Goal: Task Accomplishment & Management: Manage account settings

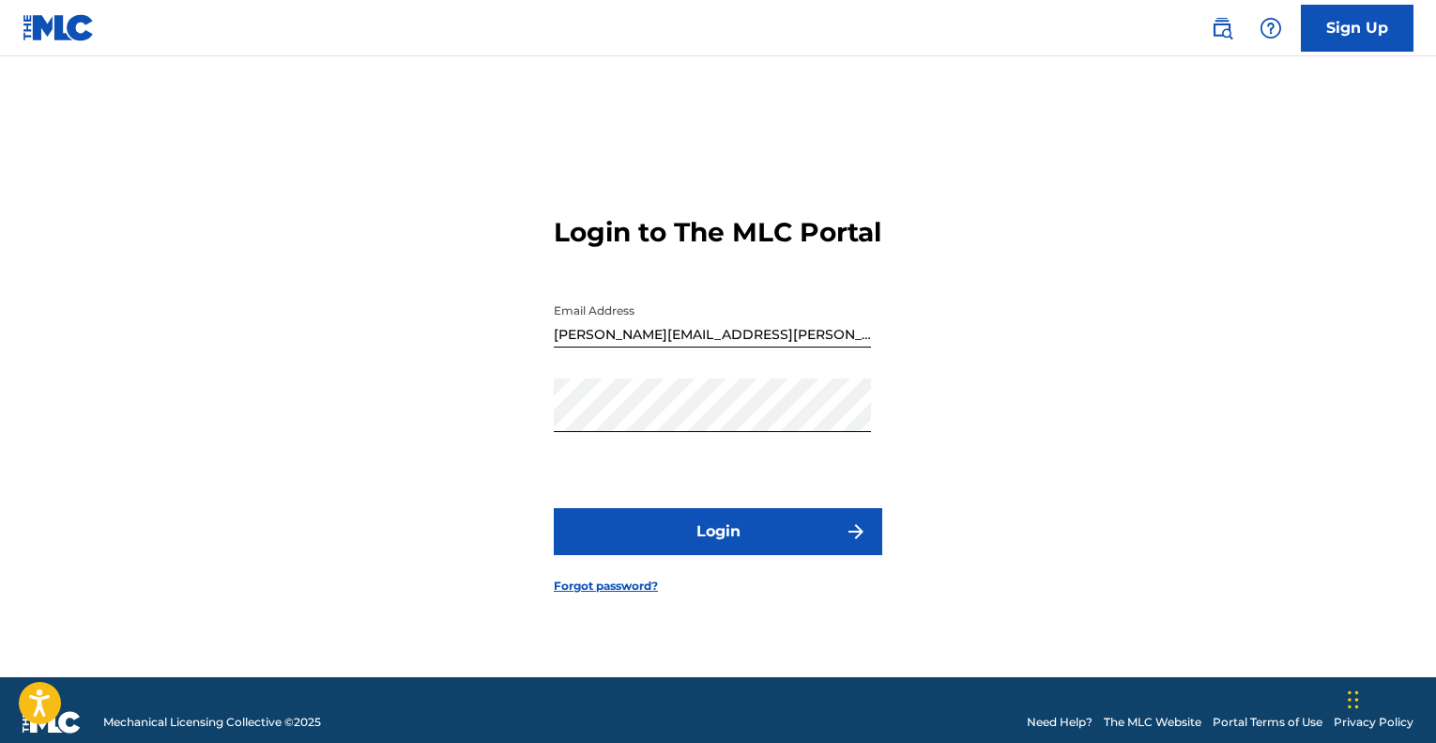
click at [672, 540] on button "Login" at bounding box center [718, 531] width 329 height 47
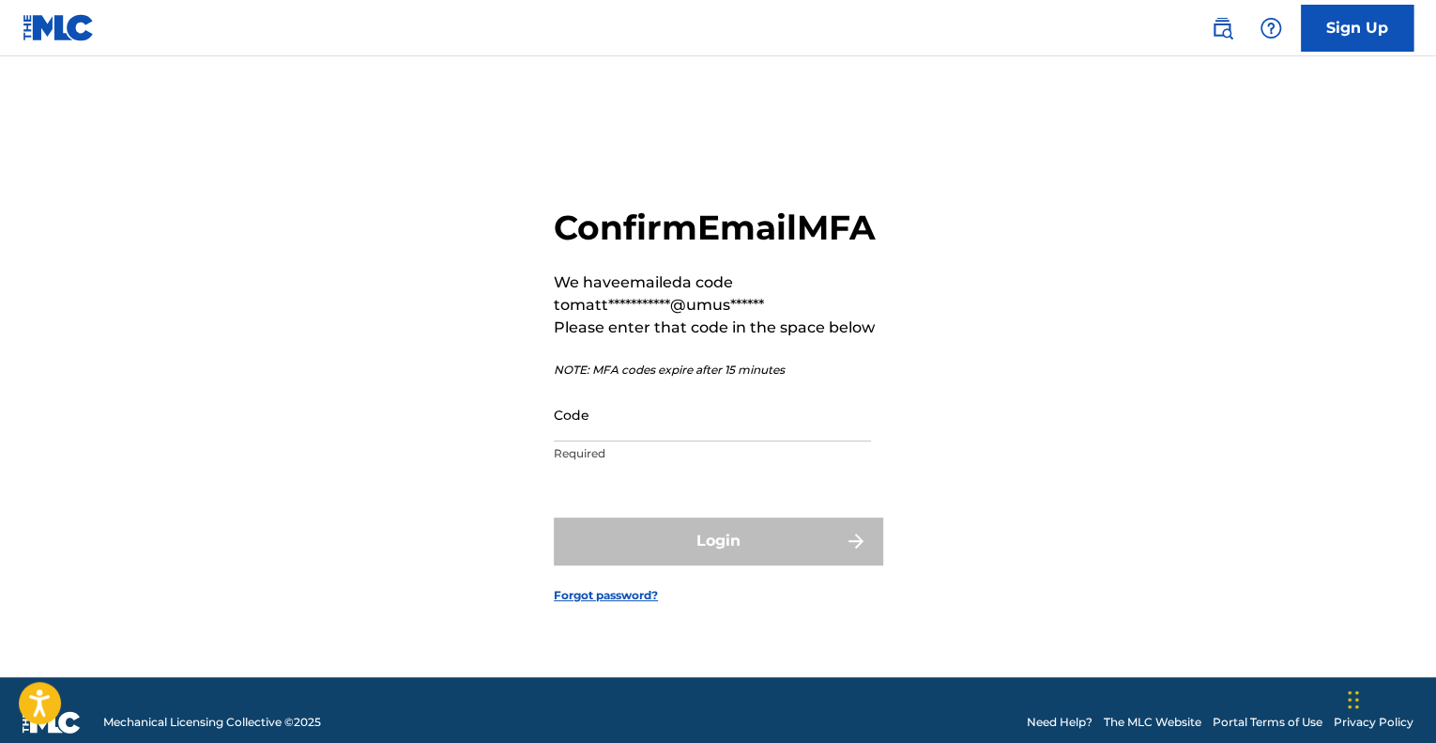
click at [626, 422] on input "Code" at bounding box center [712, 415] width 317 height 54
paste input "166575"
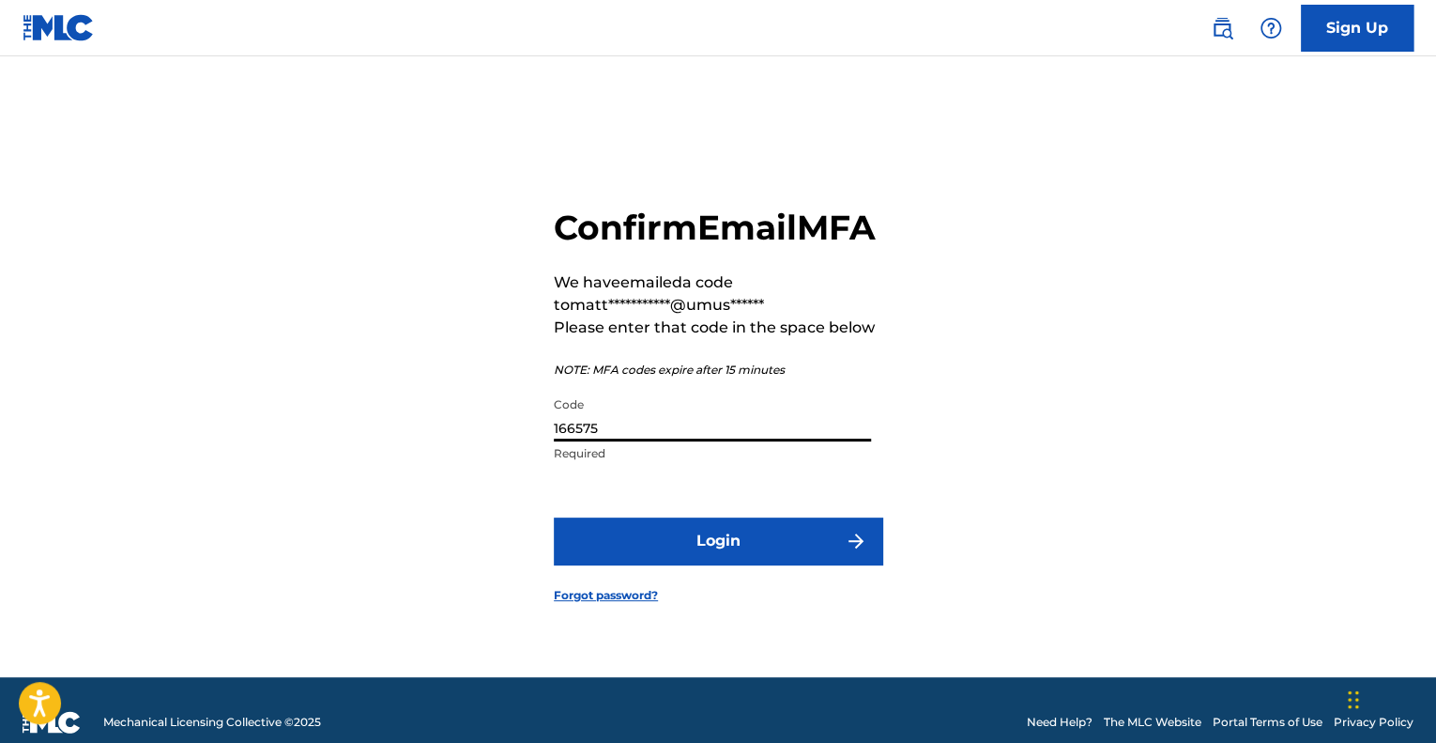
type input "166575"
click at [668, 560] on button "Login" at bounding box center [718, 540] width 329 height 47
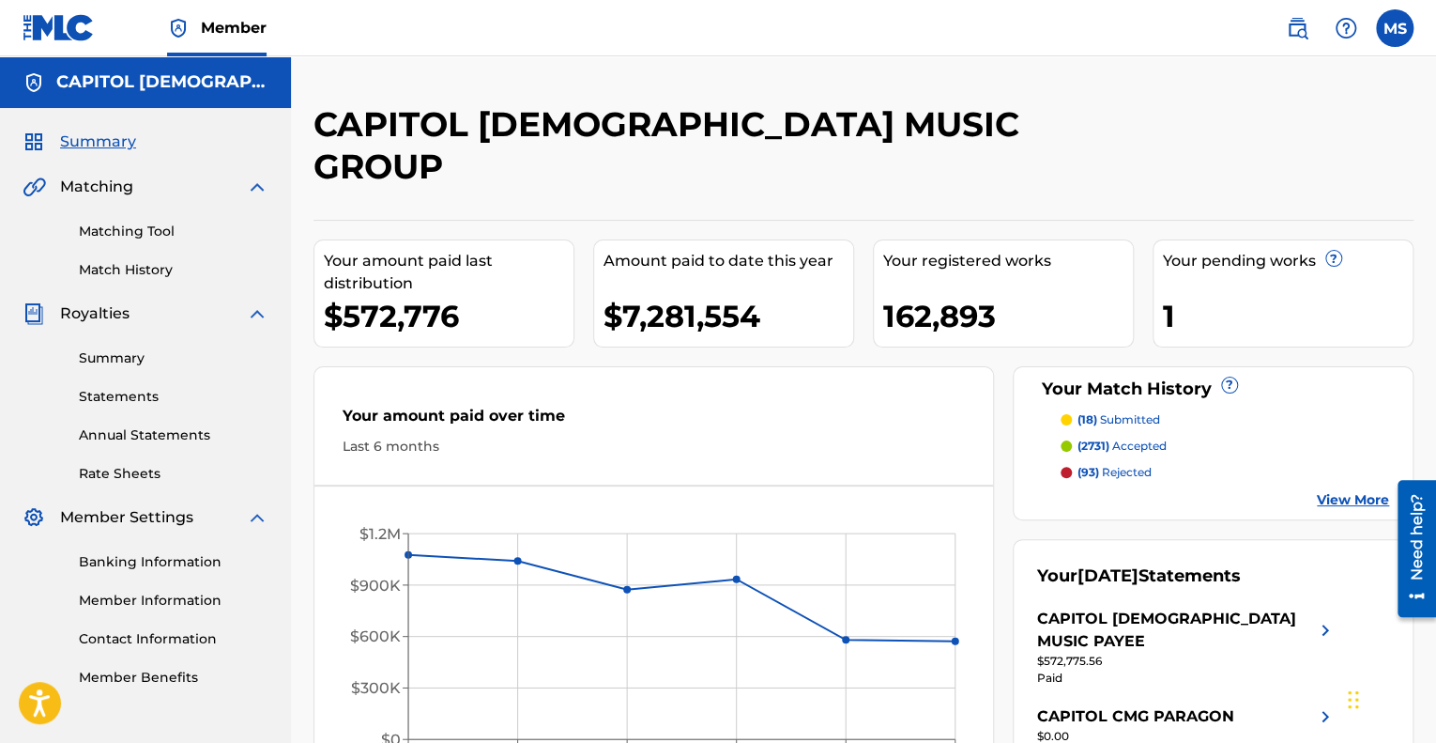
click at [117, 399] on link "Statements" at bounding box center [174, 397] width 190 height 20
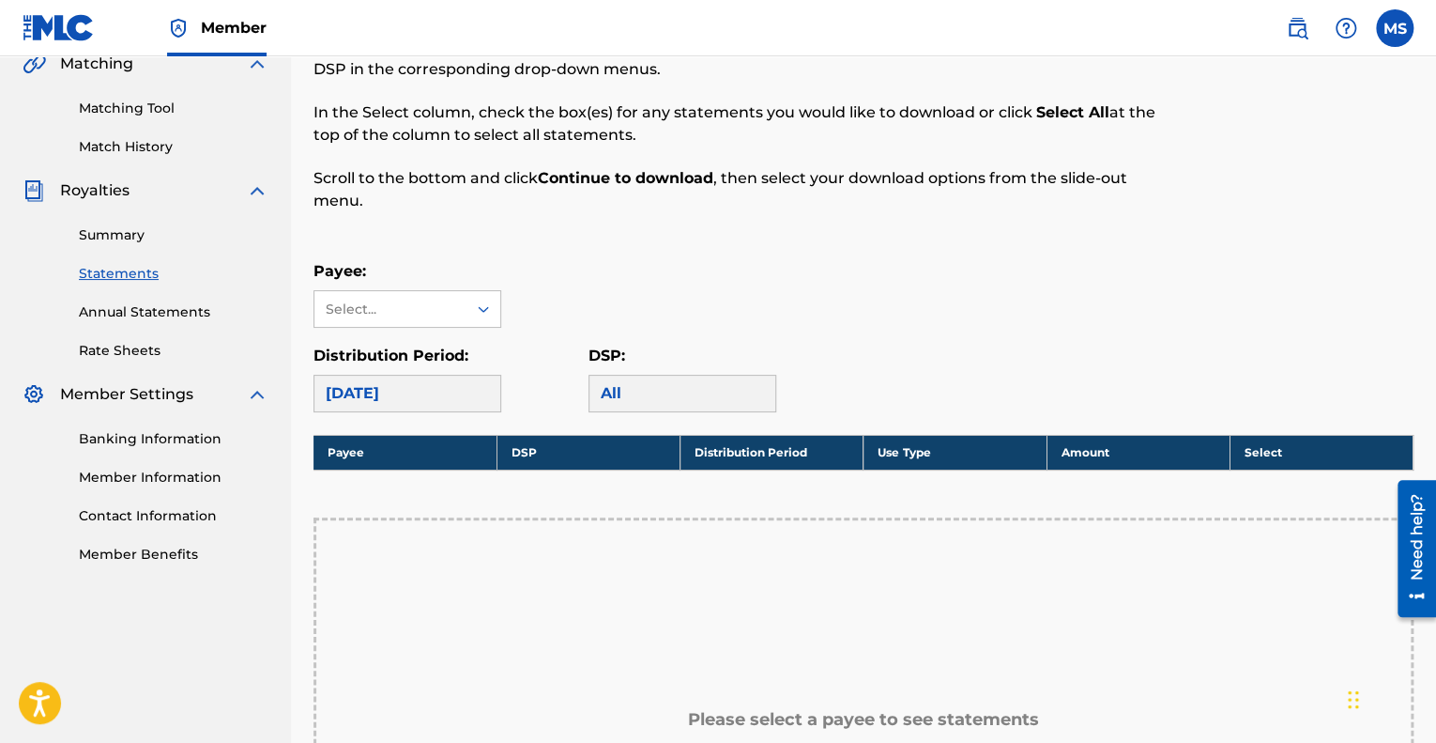
scroll to position [130, 0]
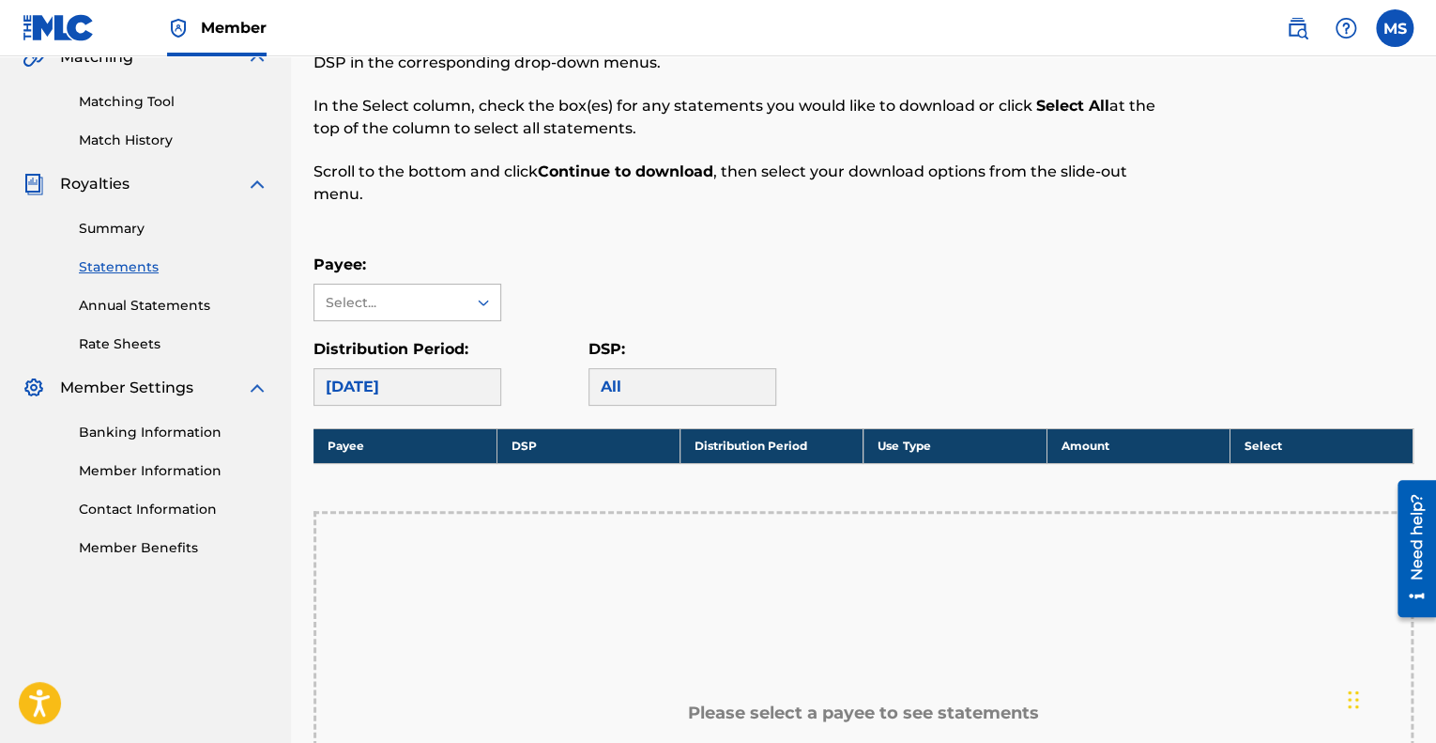
click at [349, 310] on div "Select..." at bounding box center [390, 303] width 128 height 20
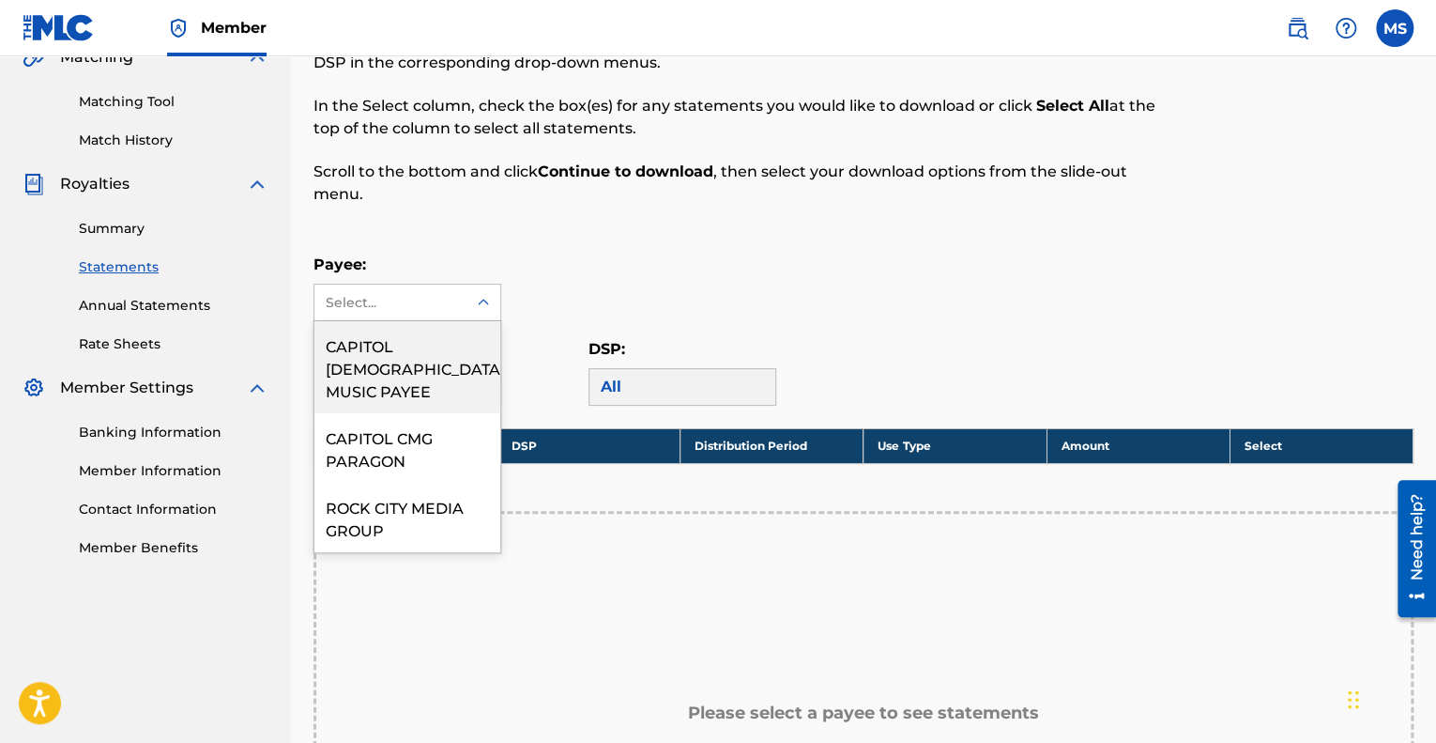
click at [372, 355] on div "CAPITOL [DEMOGRAPHIC_DATA] MUSIC PAYEE" at bounding box center [407, 367] width 186 height 92
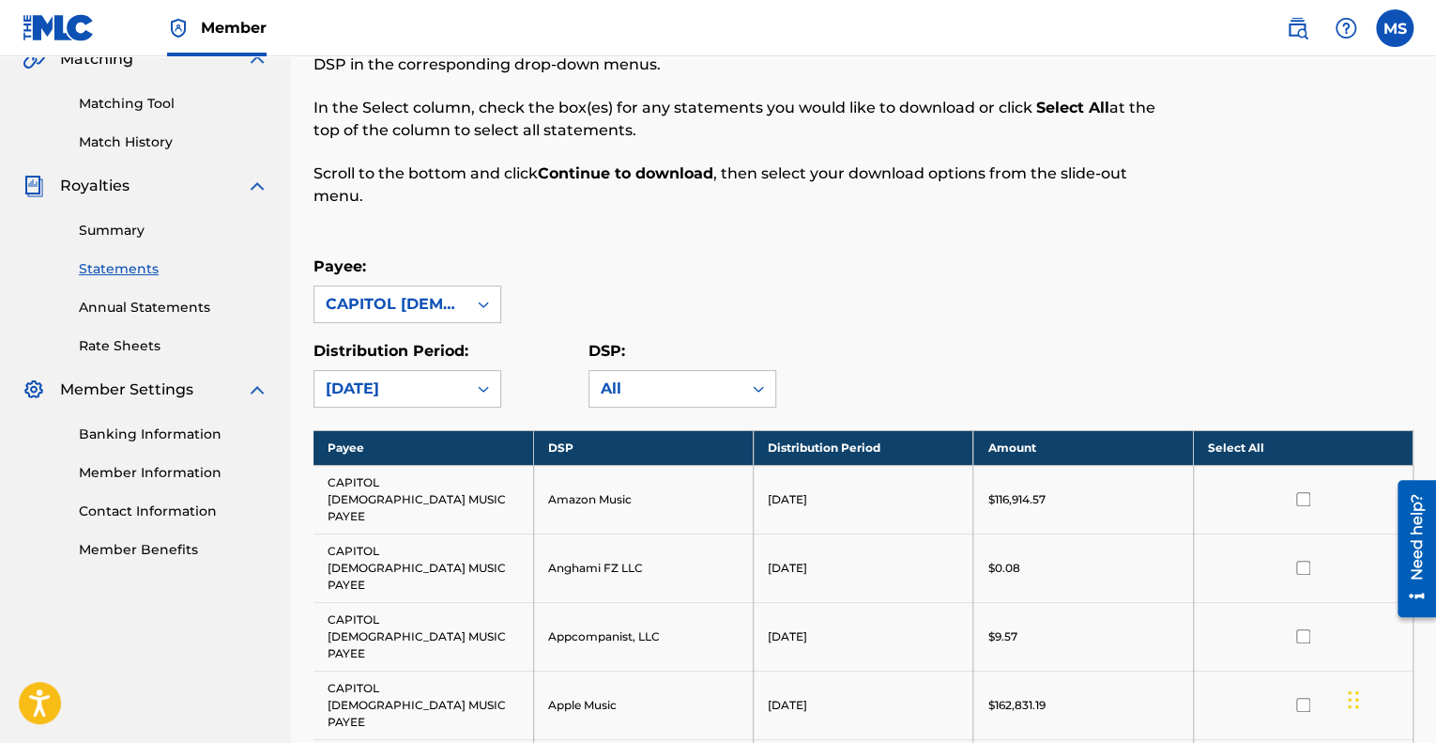
scroll to position [123, 0]
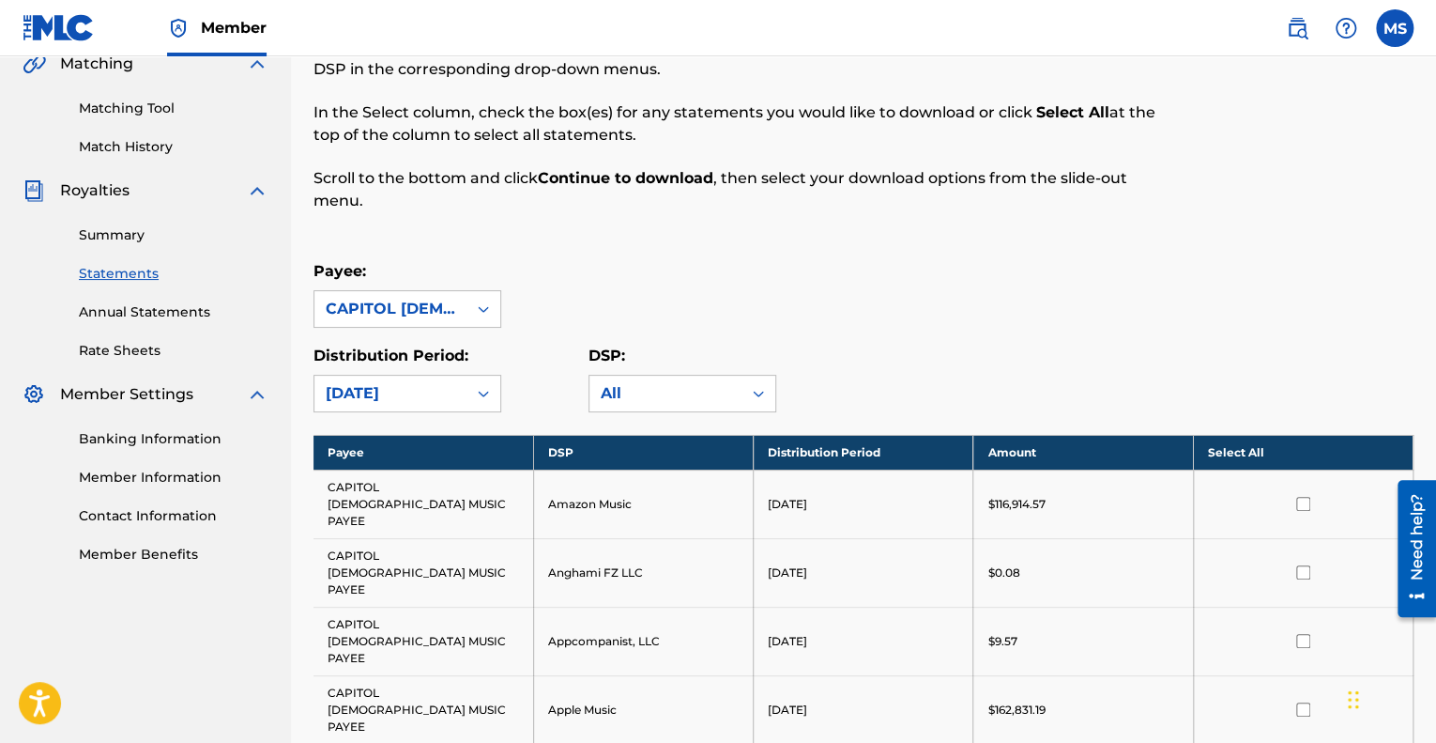
click at [126, 232] on link "Summary" at bounding box center [174, 235] width 190 height 20
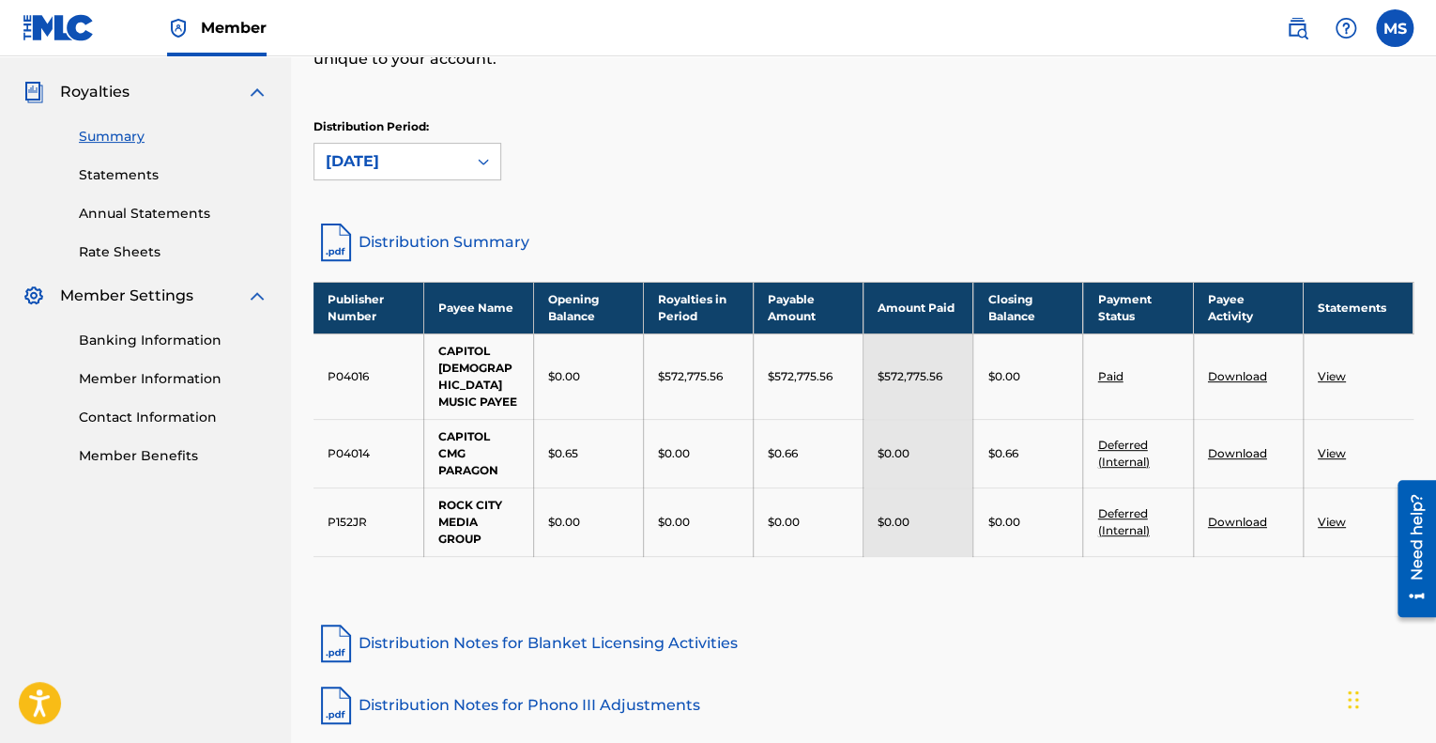
scroll to position [223, 0]
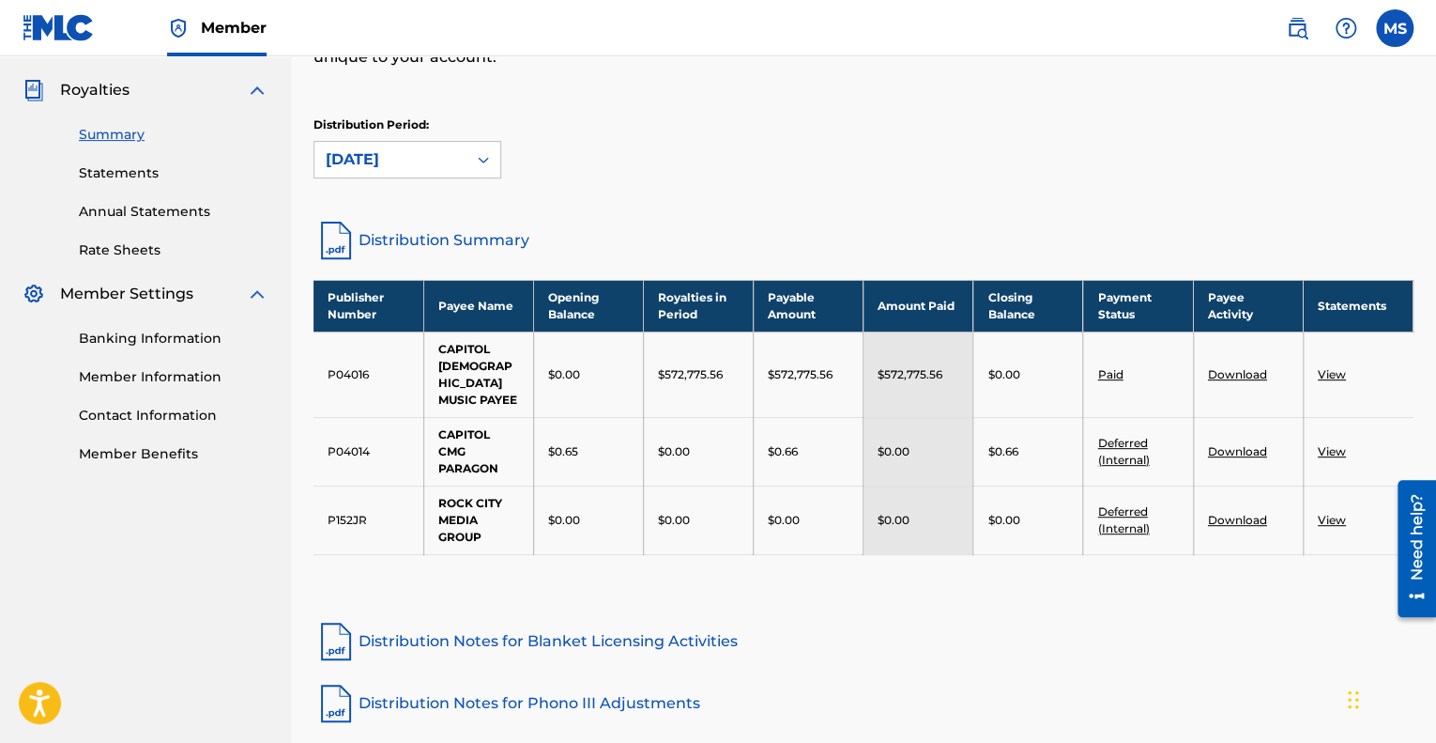
click at [1245, 367] on link "Download" at bounding box center [1237, 374] width 59 height 14
